Goal: Find specific page/section: Find specific page/section

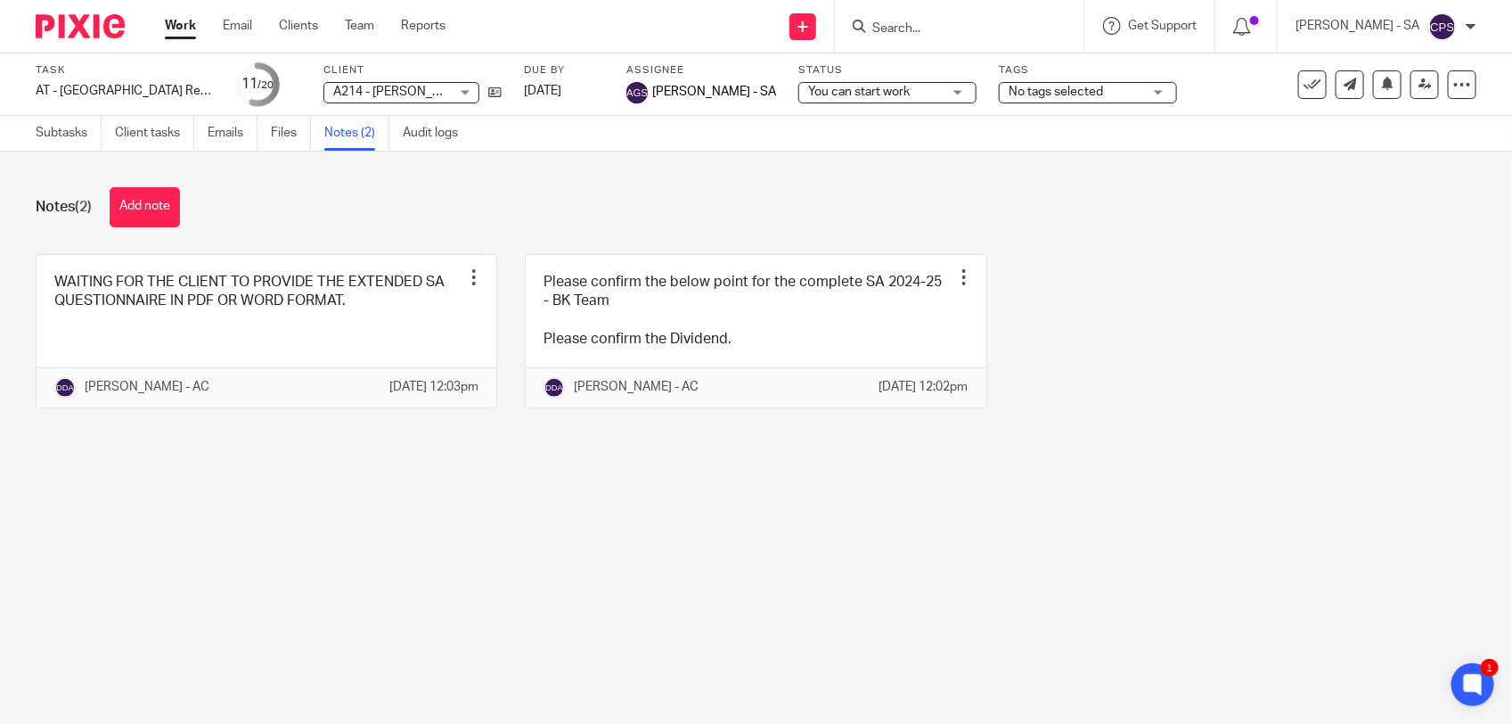
click at [911, 29] on input "Search" at bounding box center [951, 29] width 160 height 16
paste input "[PERSON_NAME]"
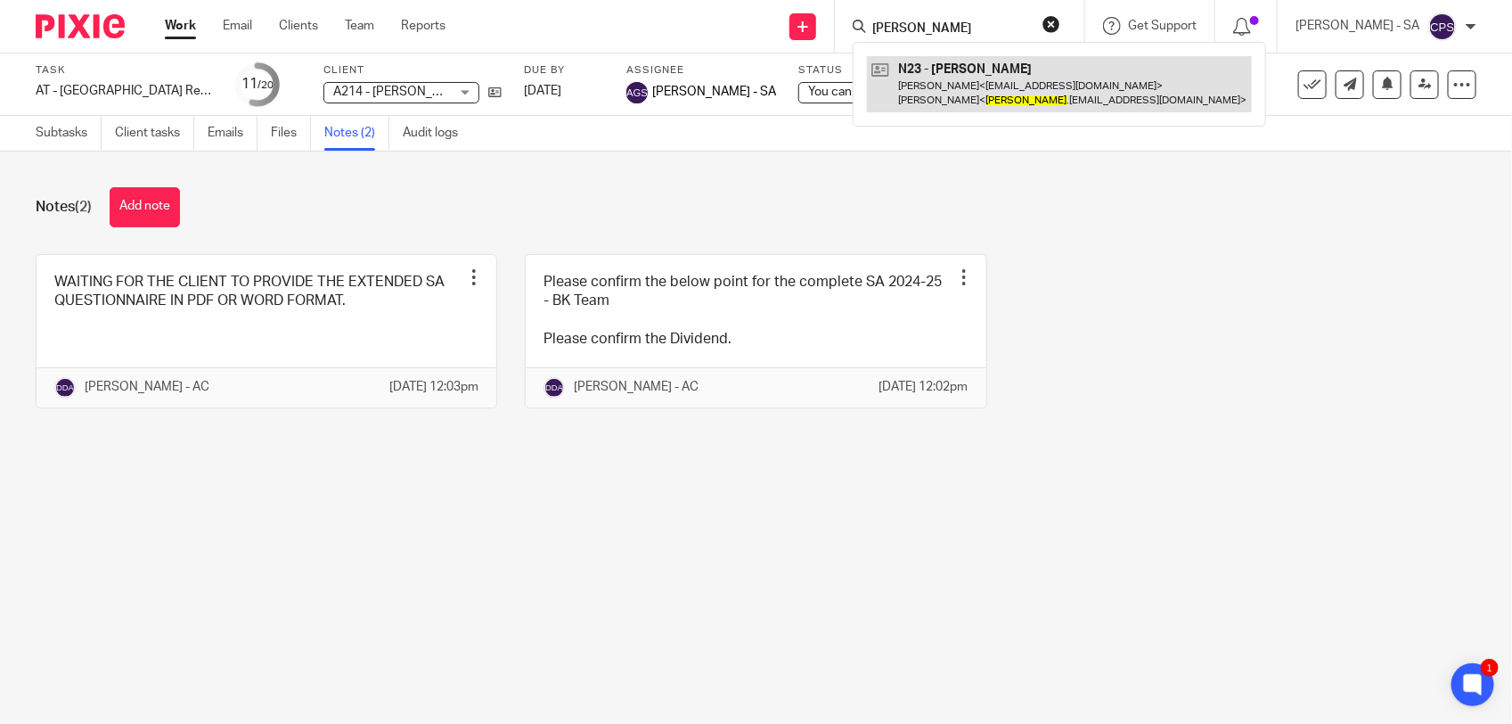
type input "[PERSON_NAME]"
click at [973, 81] on link at bounding box center [1059, 83] width 385 height 55
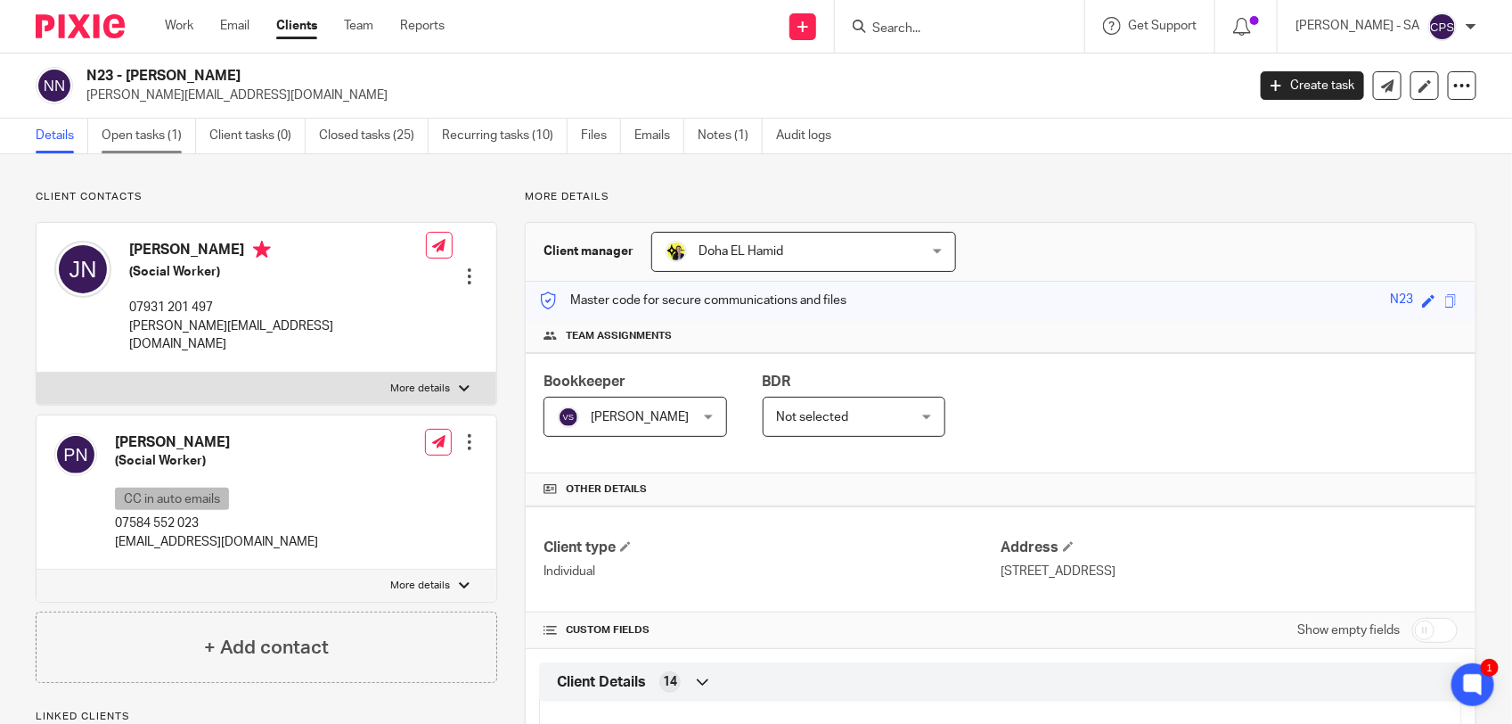
click at [152, 132] on link "Open tasks (1)" at bounding box center [149, 136] width 94 height 35
